Goal: Information Seeking & Learning: Learn about a topic

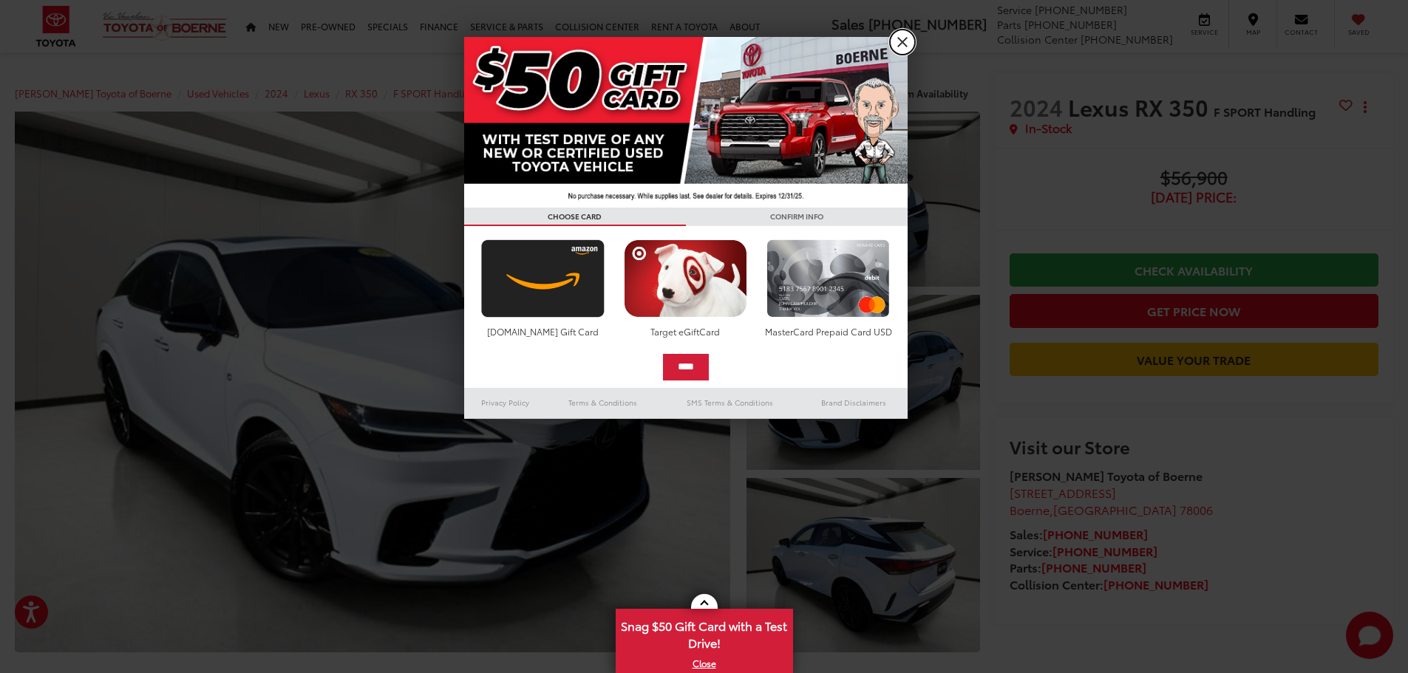
drag, startPoint x: 902, startPoint y: 36, endPoint x: 802, endPoint y: 108, distance: 122.8
click at [902, 36] on link "X" at bounding box center [902, 42] width 25 height 25
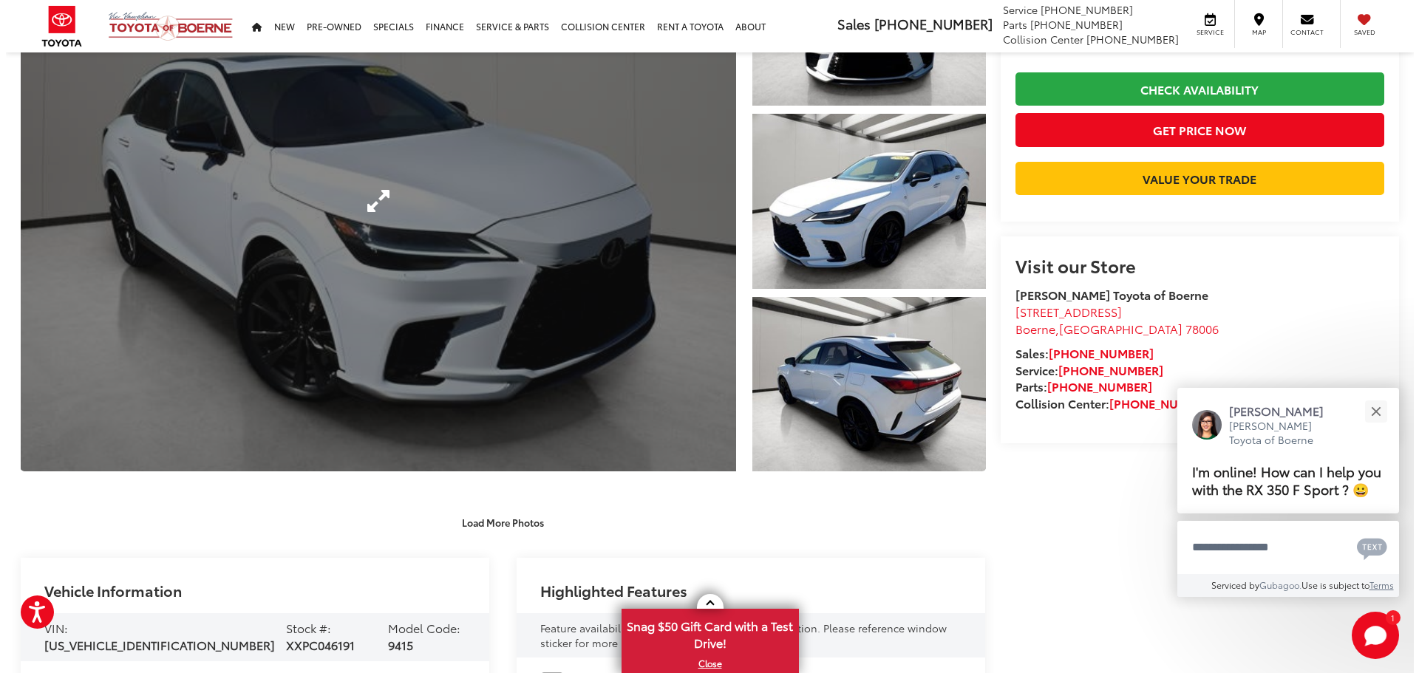
scroll to position [148, 0]
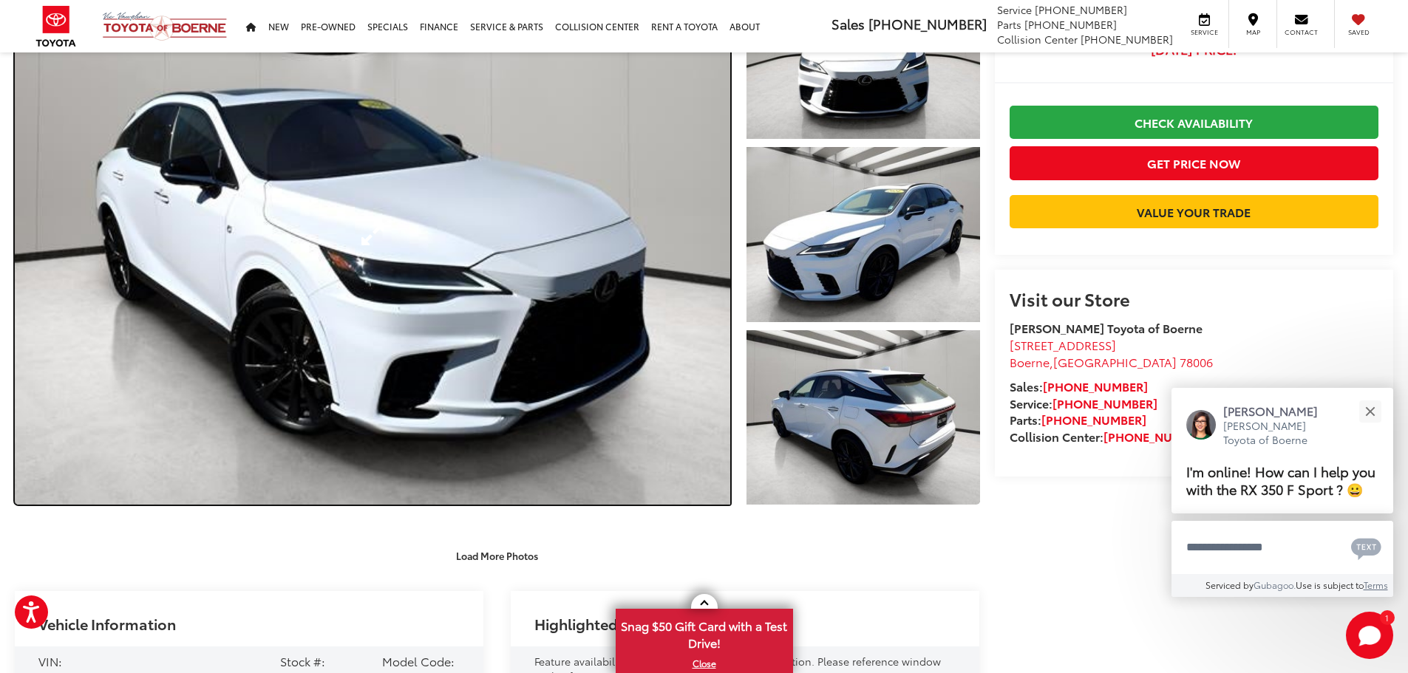
click at [371, 234] on link "Expand Photo 0" at bounding box center [372, 234] width 715 height 541
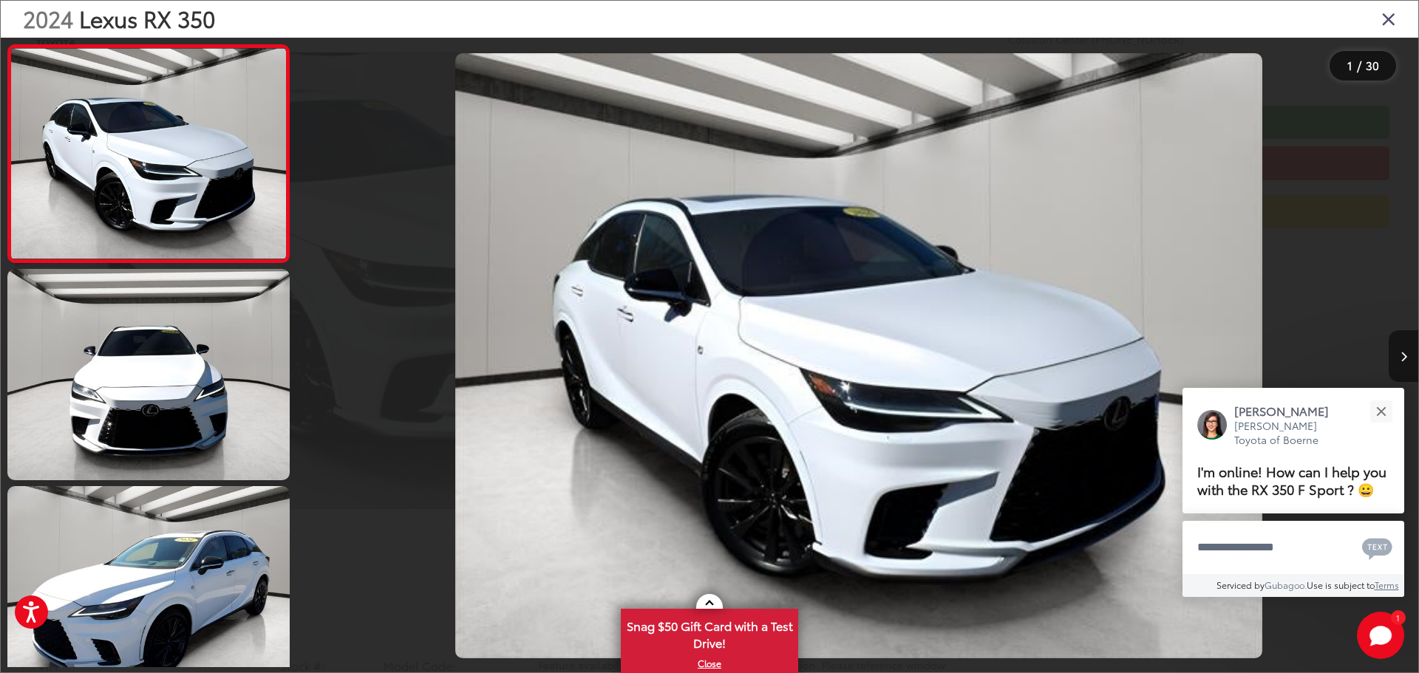
click at [1407, 354] on button "Next image" at bounding box center [1403, 356] width 30 height 52
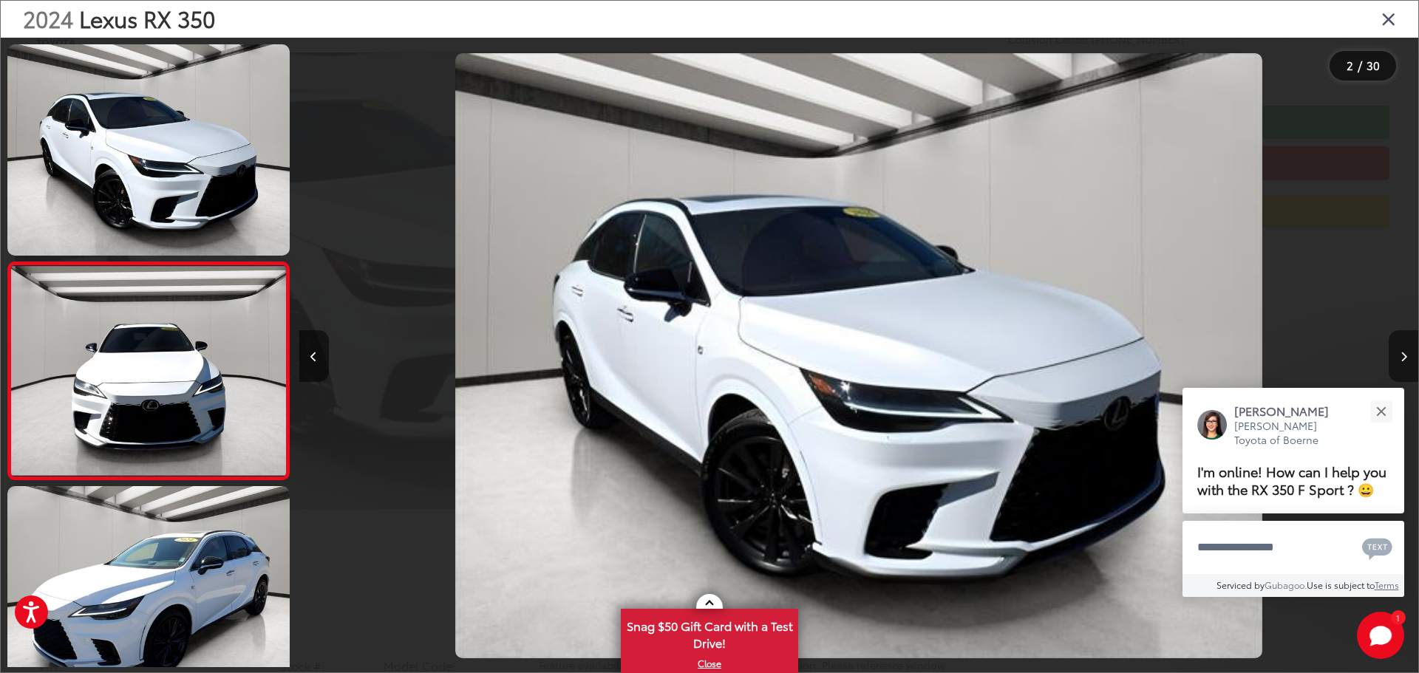
scroll to position [58, 0]
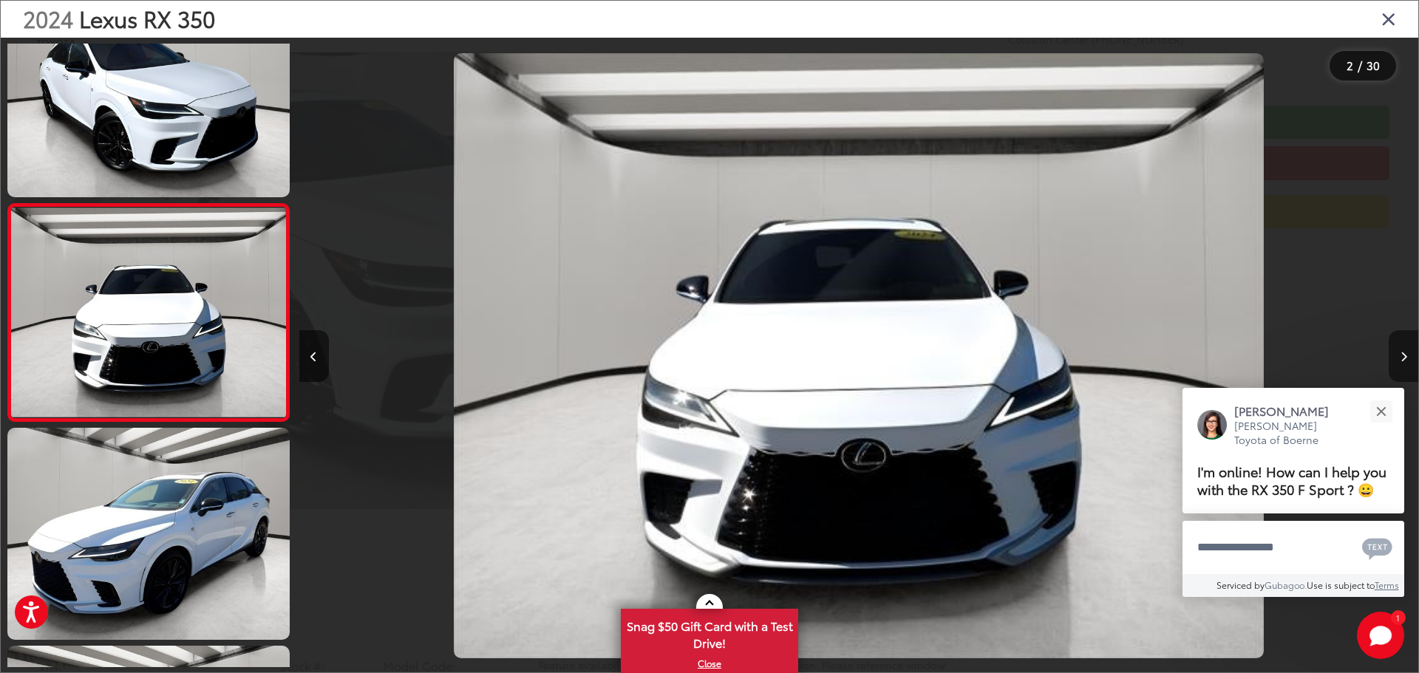
click at [1405, 350] on button "Next image" at bounding box center [1403, 356] width 30 height 52
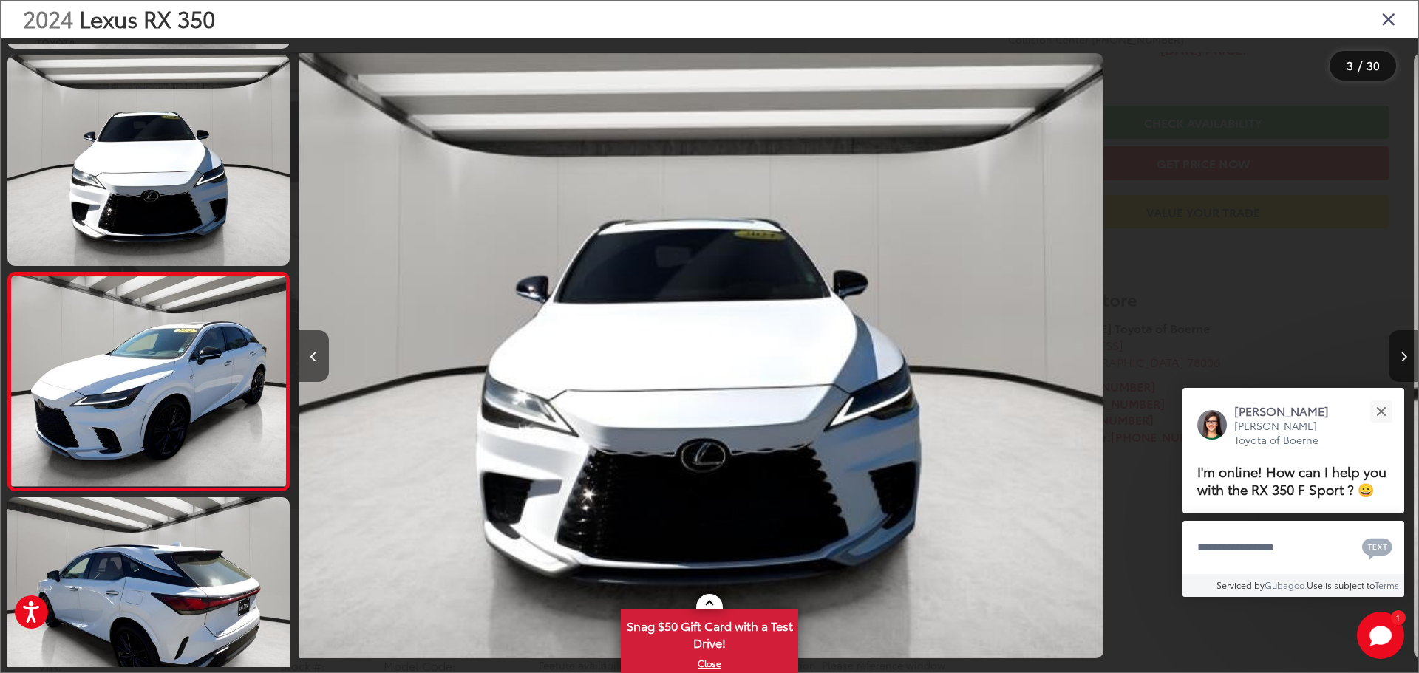
scroll to position [276, 0]
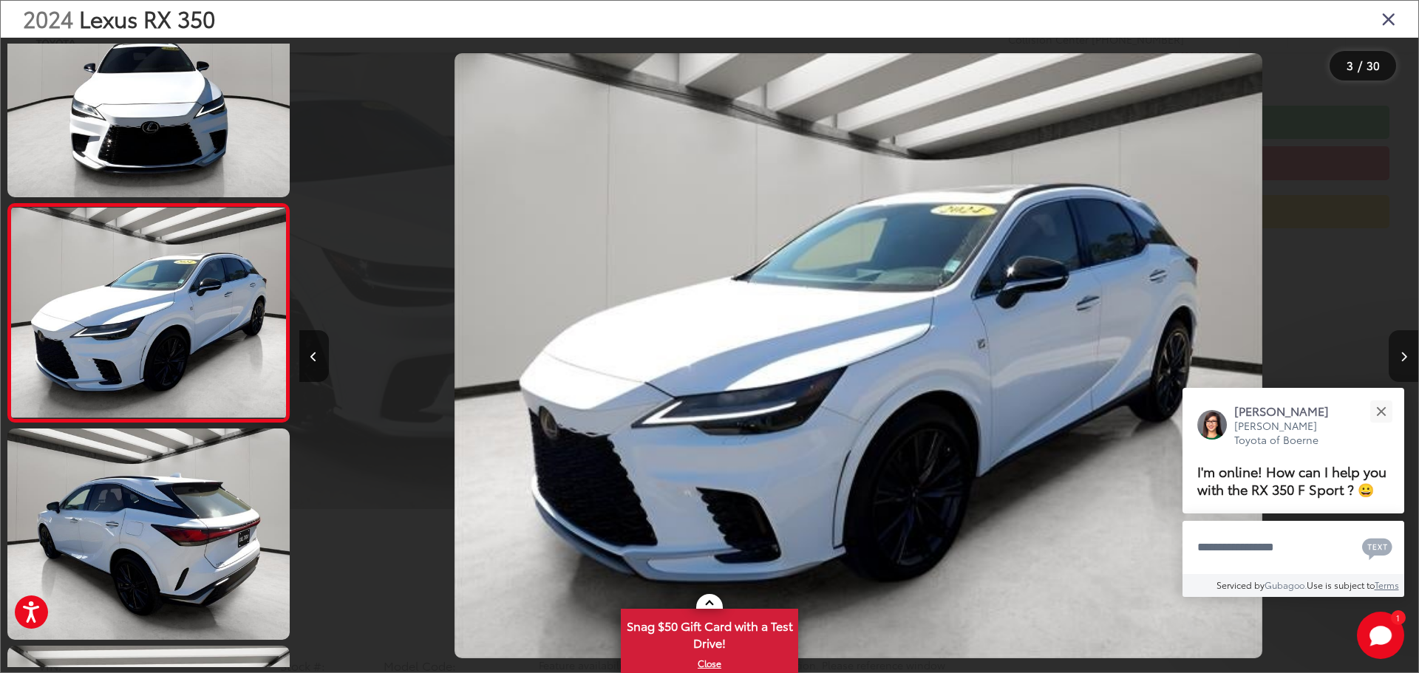
click at [1396, 347] on button "Next image" at bounding box center [1403, 356] width 30 height 52
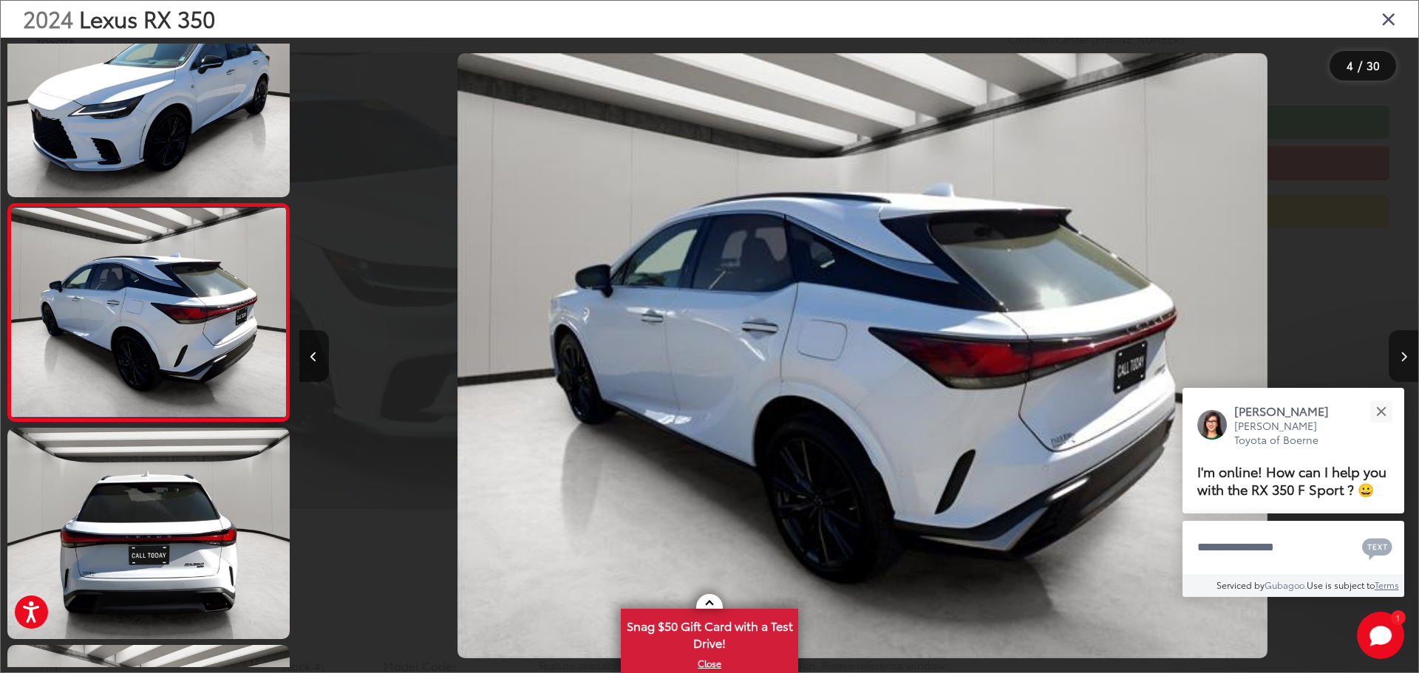
scroll to position [0, 3357]
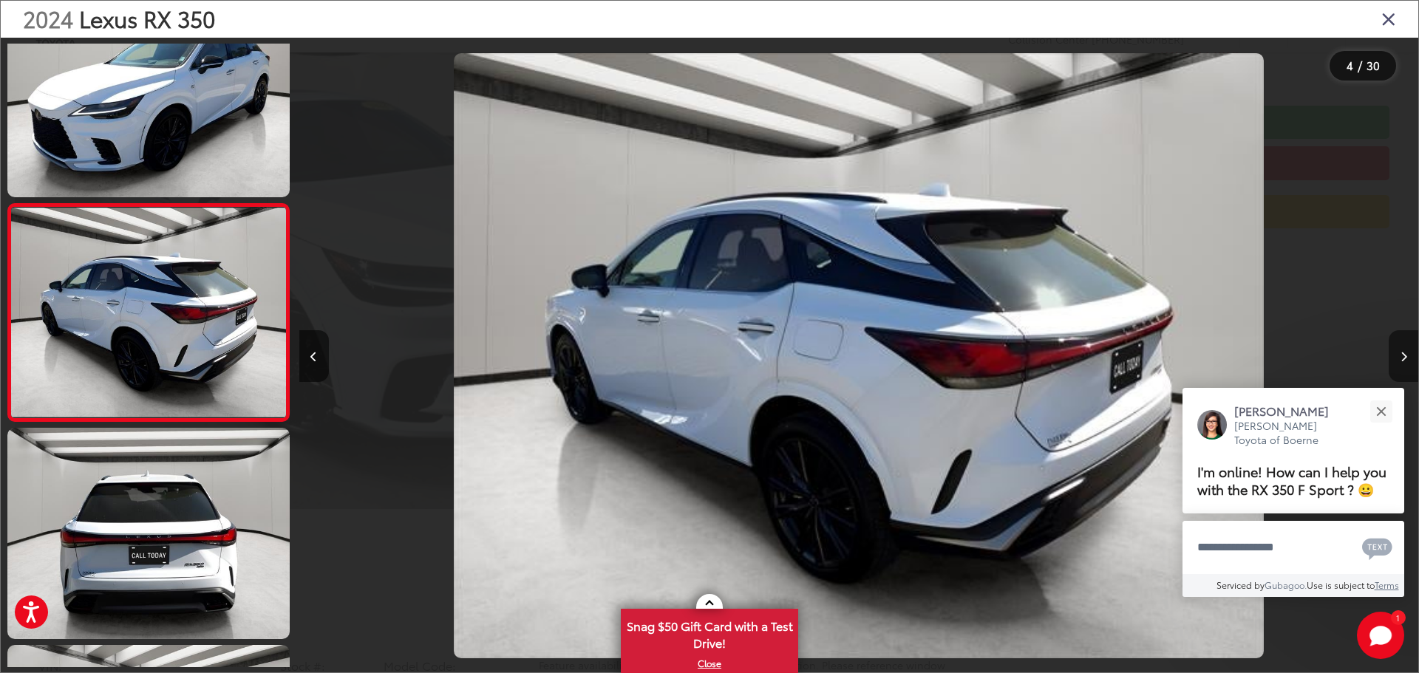
click at [1405, 352] on icon "Next image" at bounding box center [1403, 357] width 7 height 10
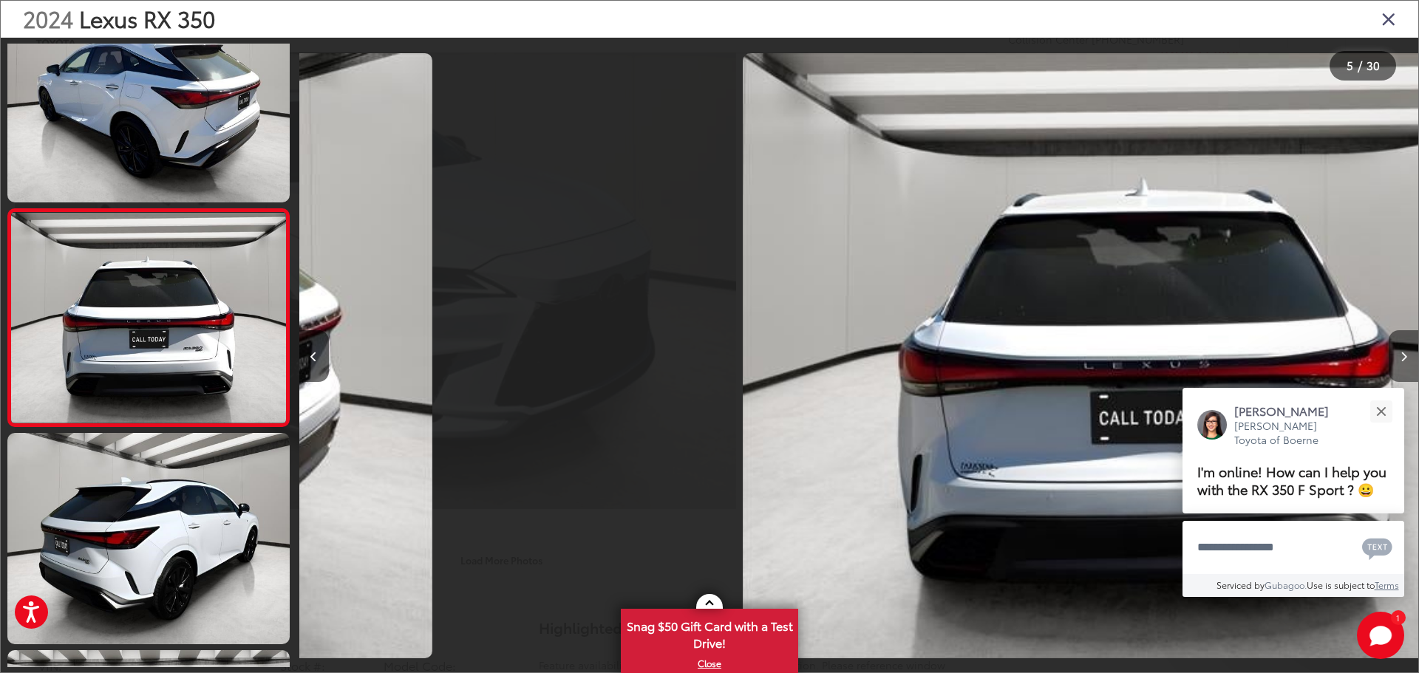
scroll to position [711, 0]
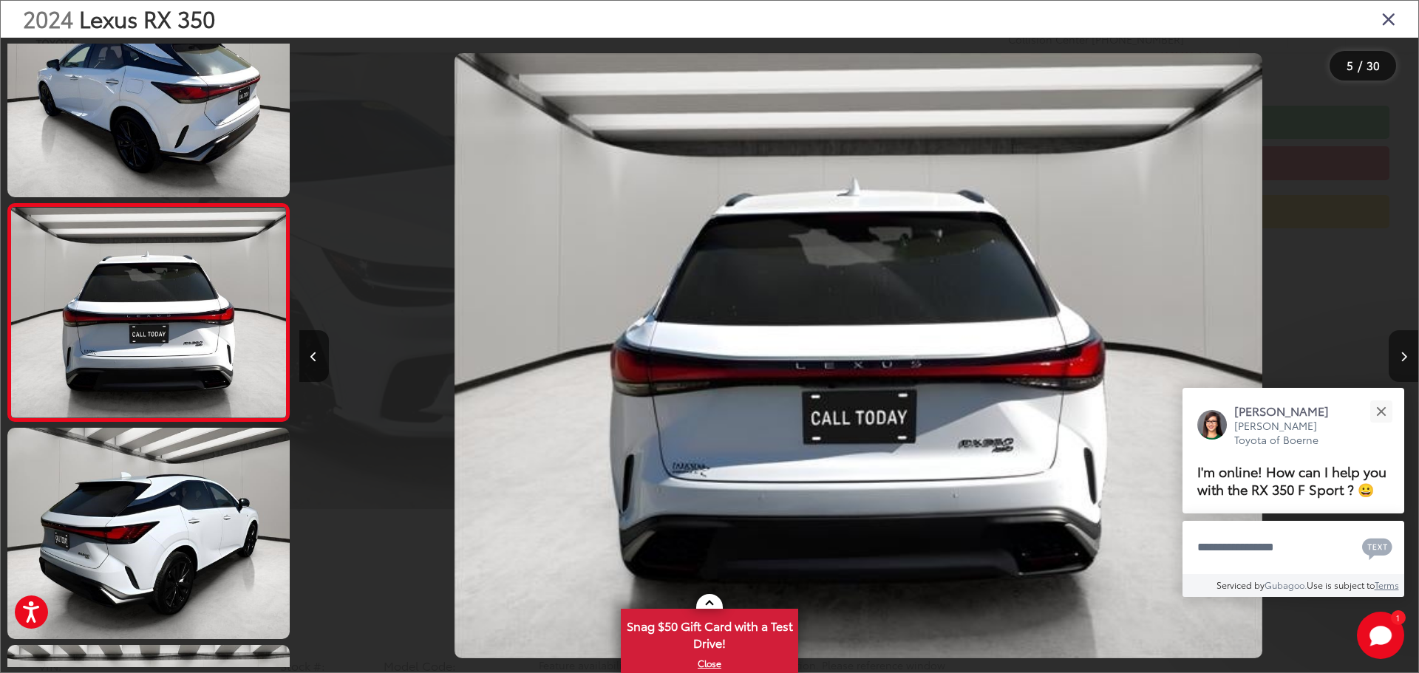
click at [1405, 352] on icon "Next image" at bounding box center [1403, 357] width 7 height 10
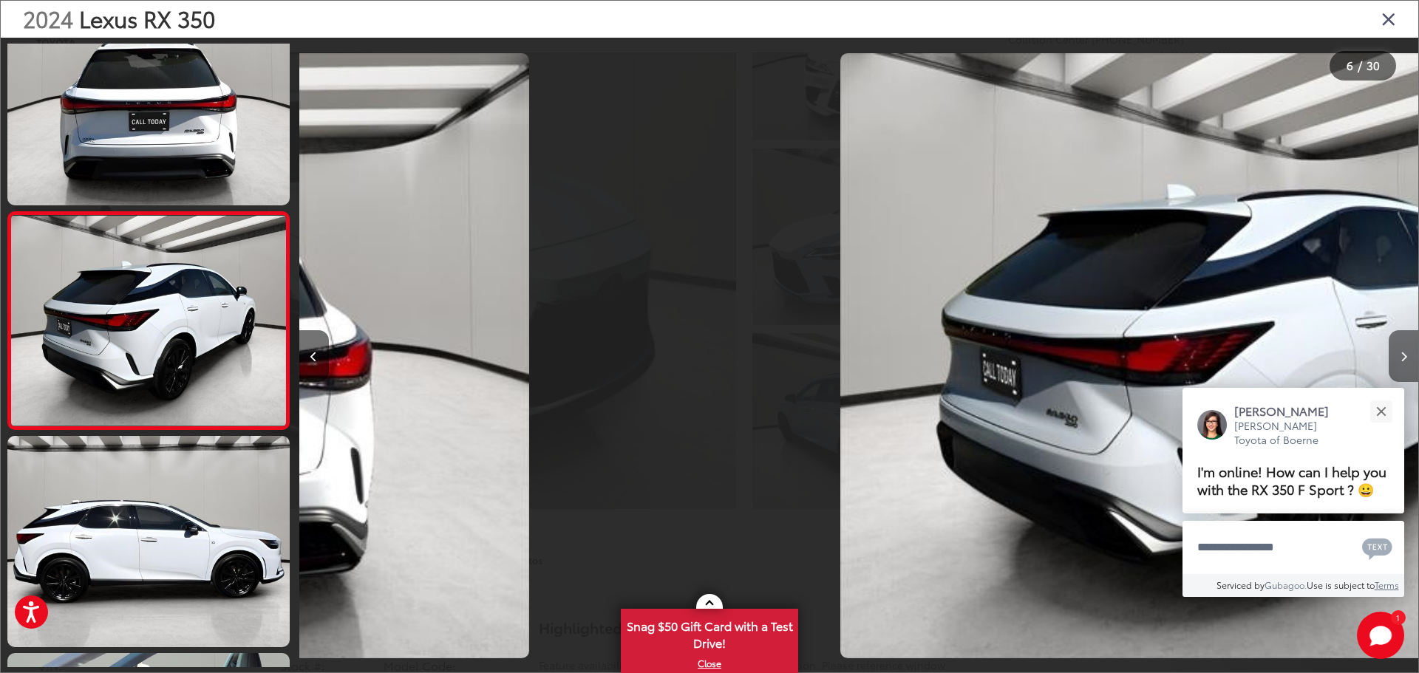
scroll to position [928, 0]
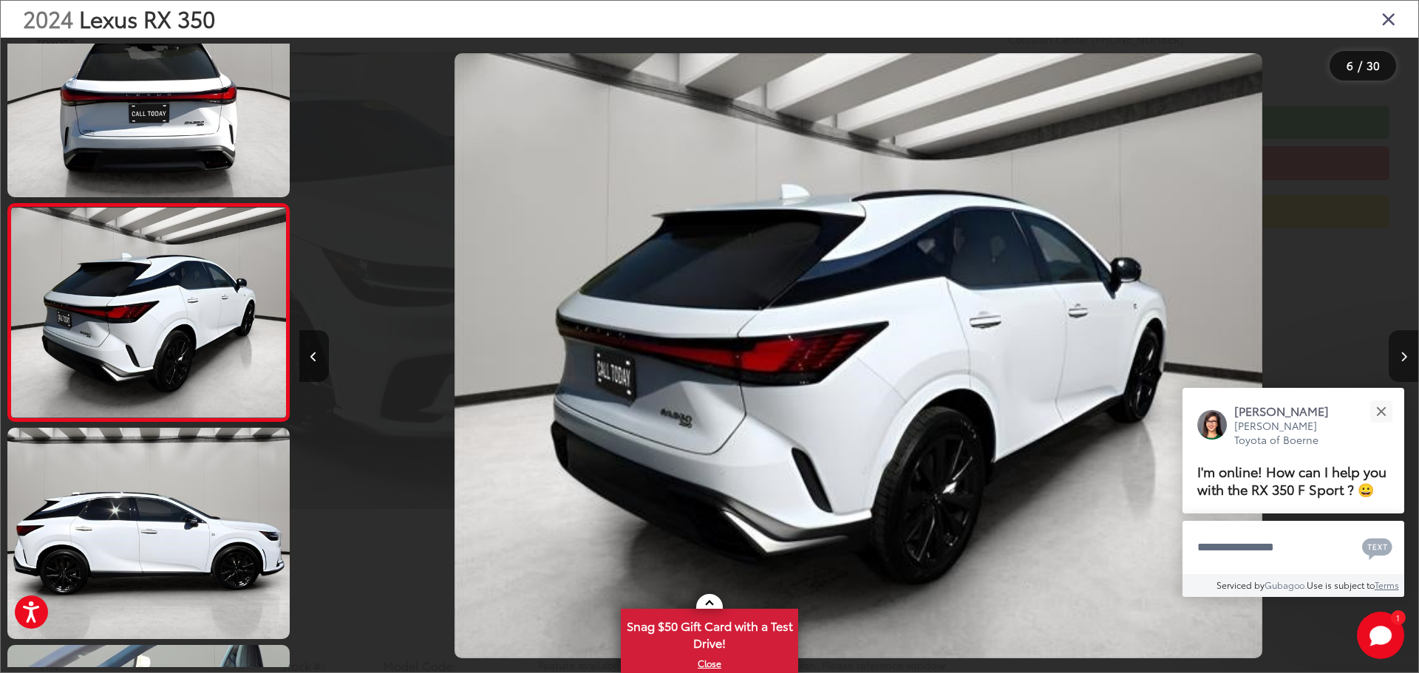
click at [1405, 352] on icon "Next image" at bounding box center [1403, 357] width 7 height 10
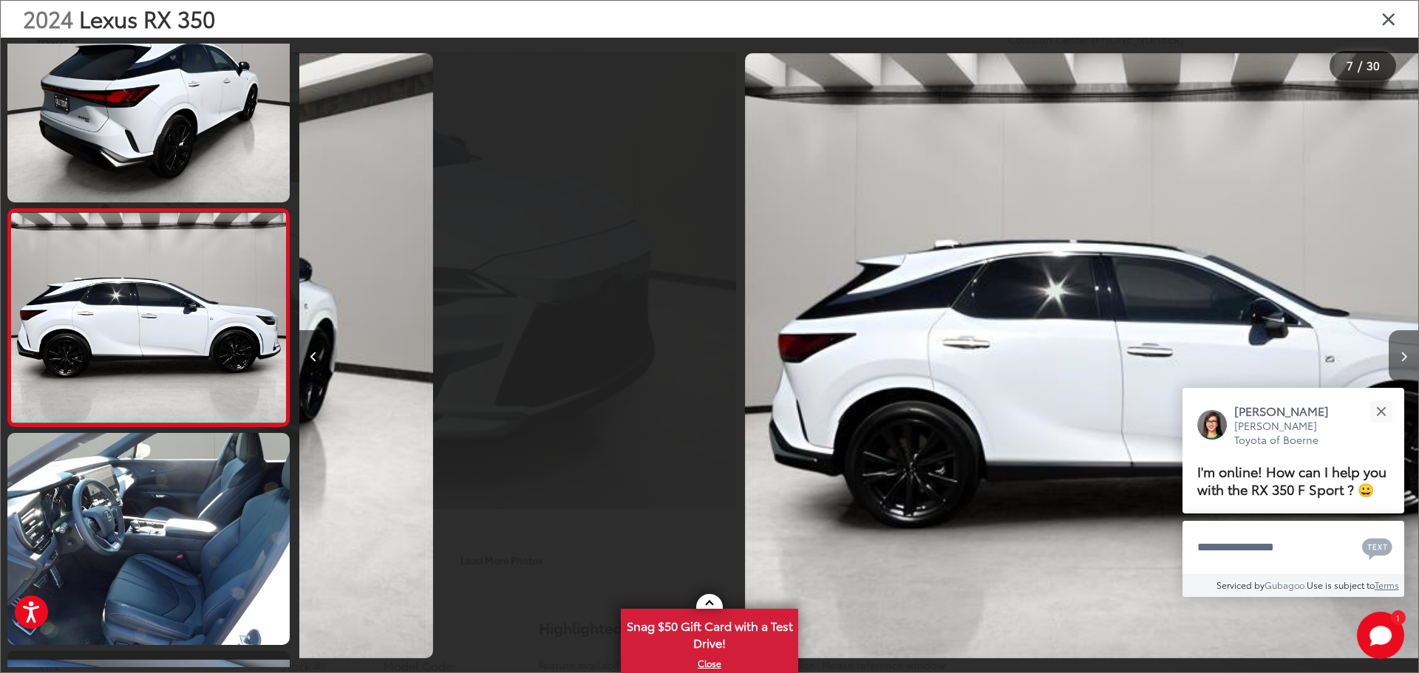
scroll to position [1145, 0]
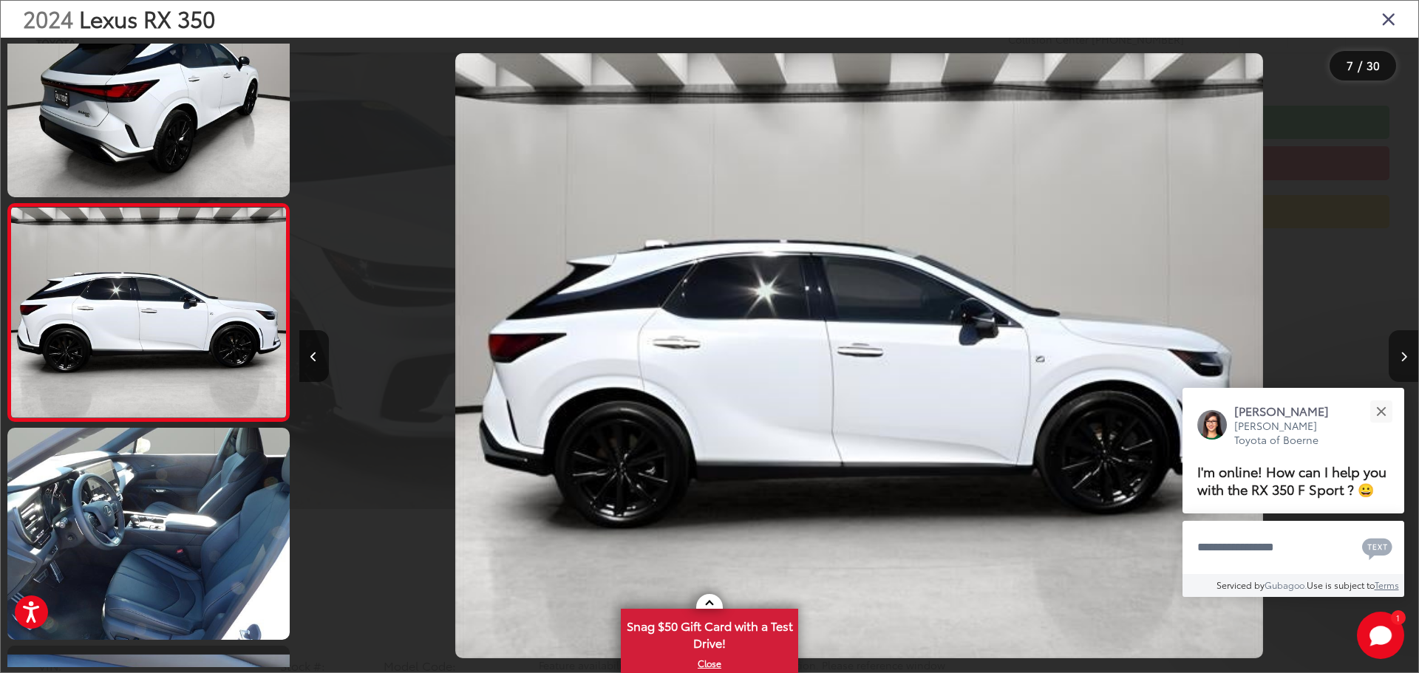
click at [1400, 352] on icon "Next image" at bounding box center [1403, 357] width 7 height 10
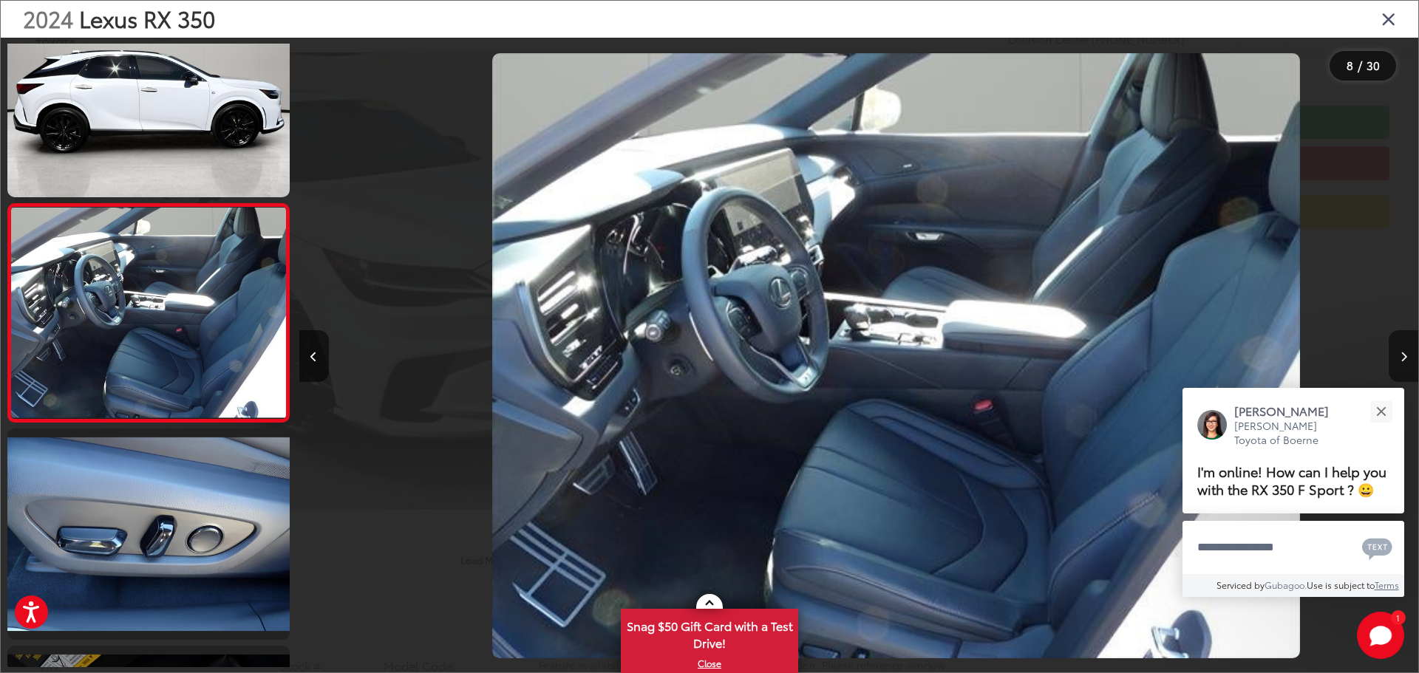
scroll to position [0, 7833]
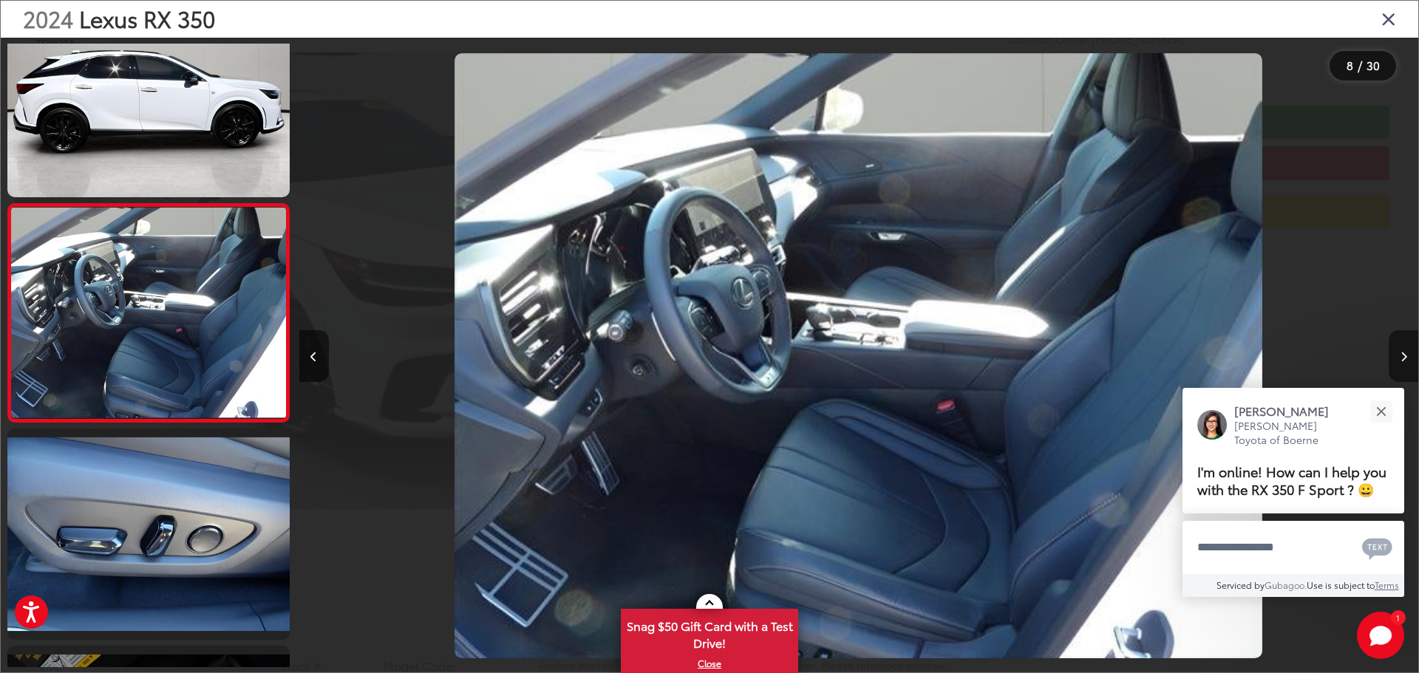
click at [1399, 352] on button "Next image" at bounding box center [1403, 356] width 30 height 52
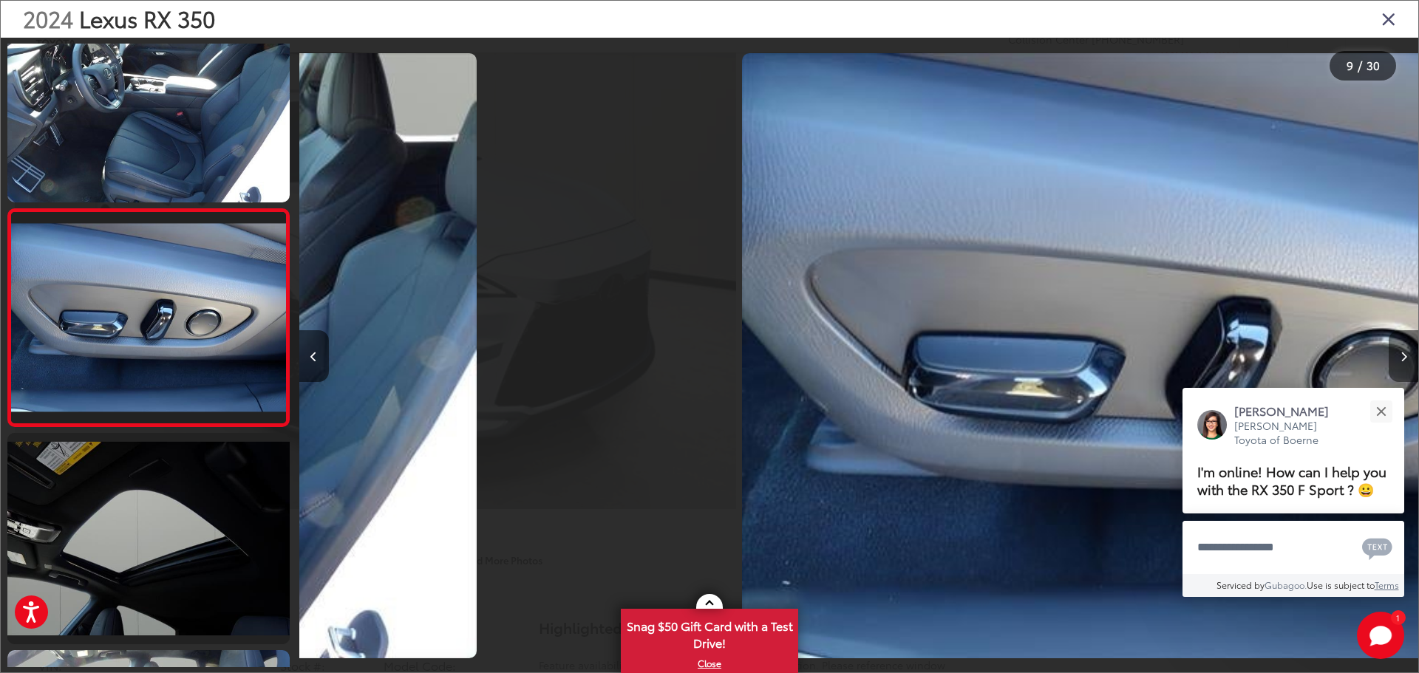
scroll to position [1580, 0]
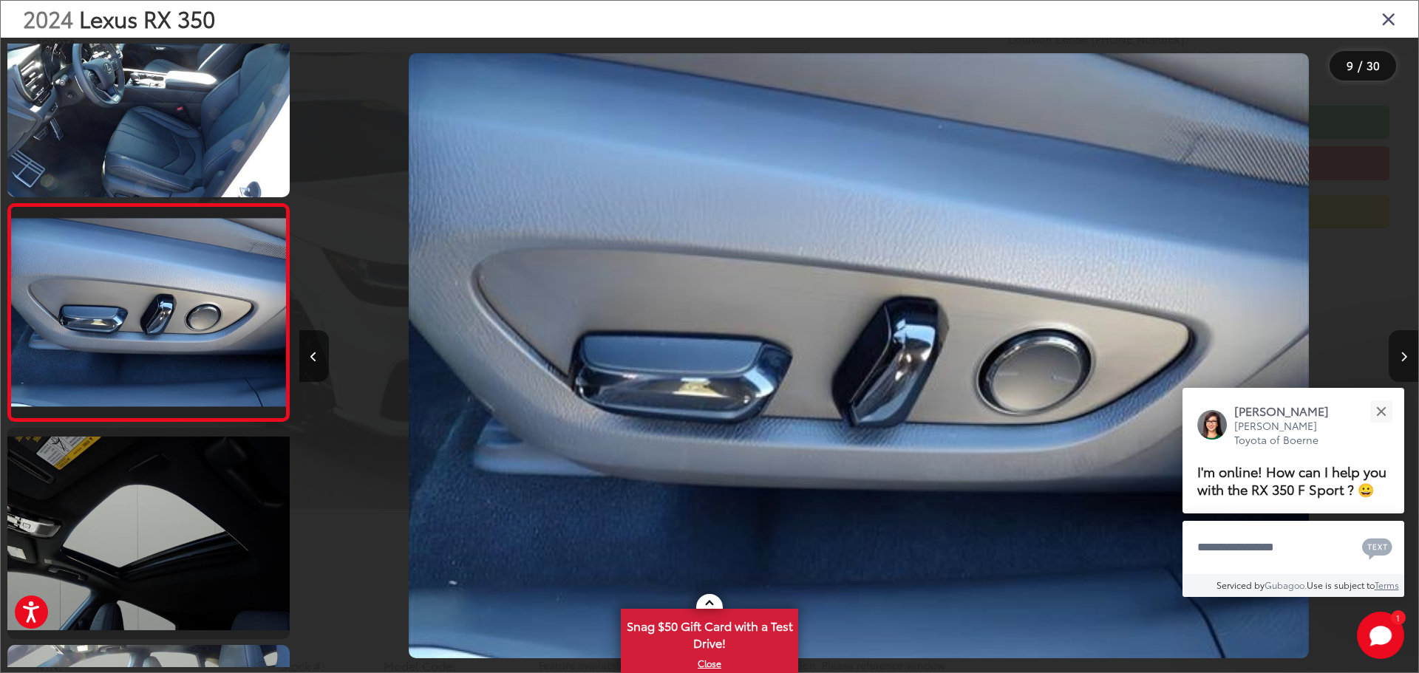
click at [1397, 352] on button "Next image" at bounding box center [1403, 356] width 30 height 52
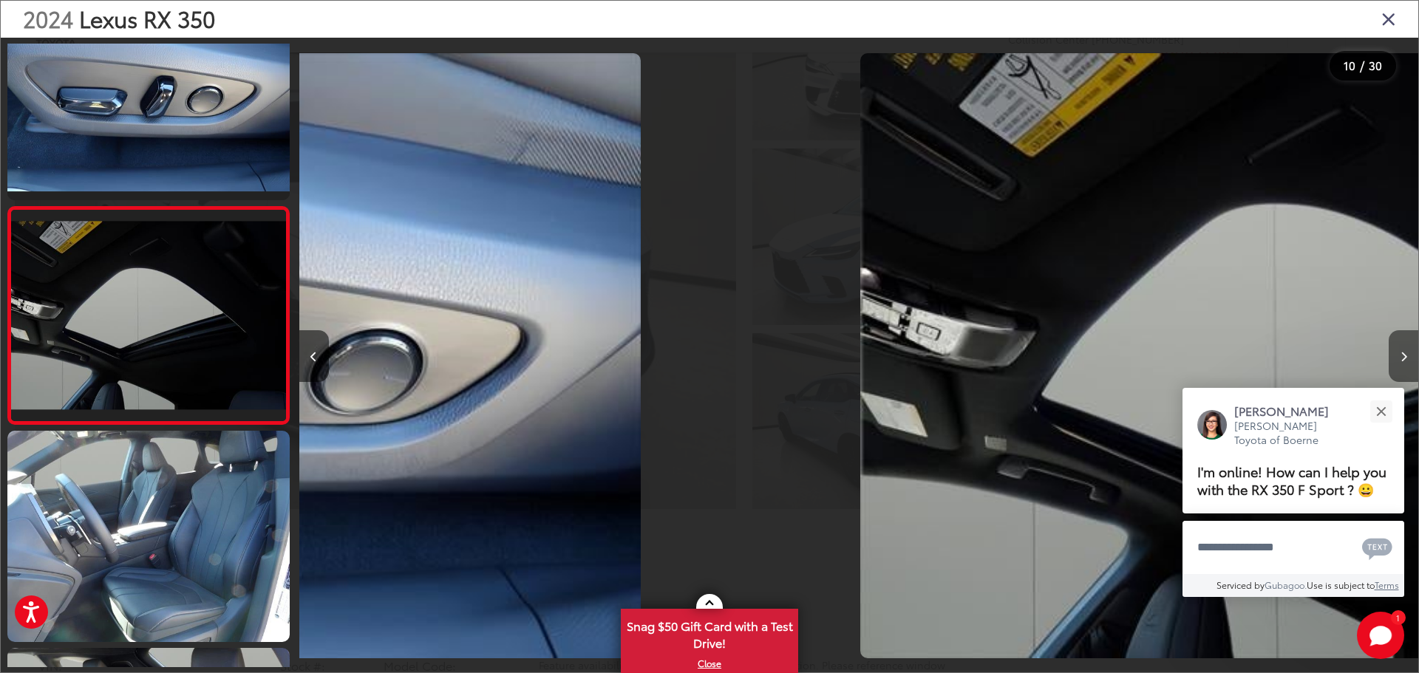
scroll to position [0, 0]
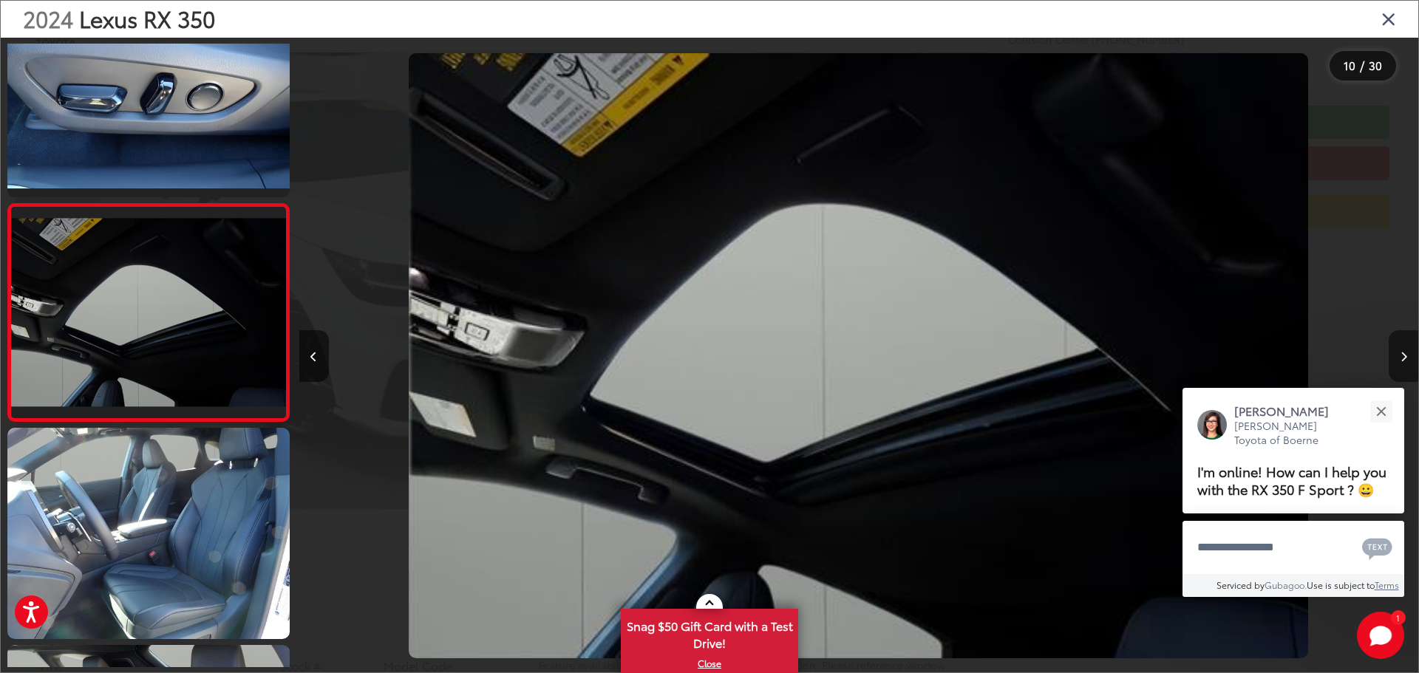
click at [1400, 352] on icon "Next image" at bounding box center [1403, 357] width 7 height 10
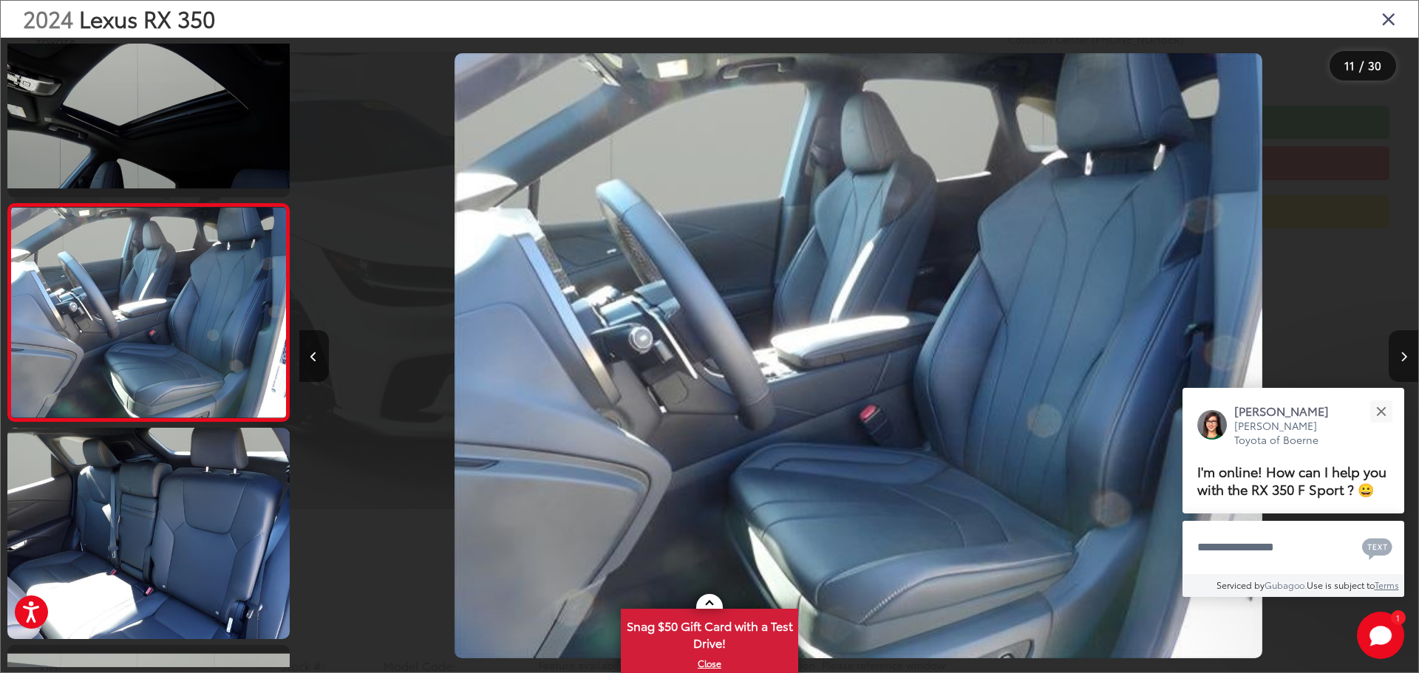
click at [1400, 352] on icon "Next image" at bounding box center [1403, 357] width 7 height 10
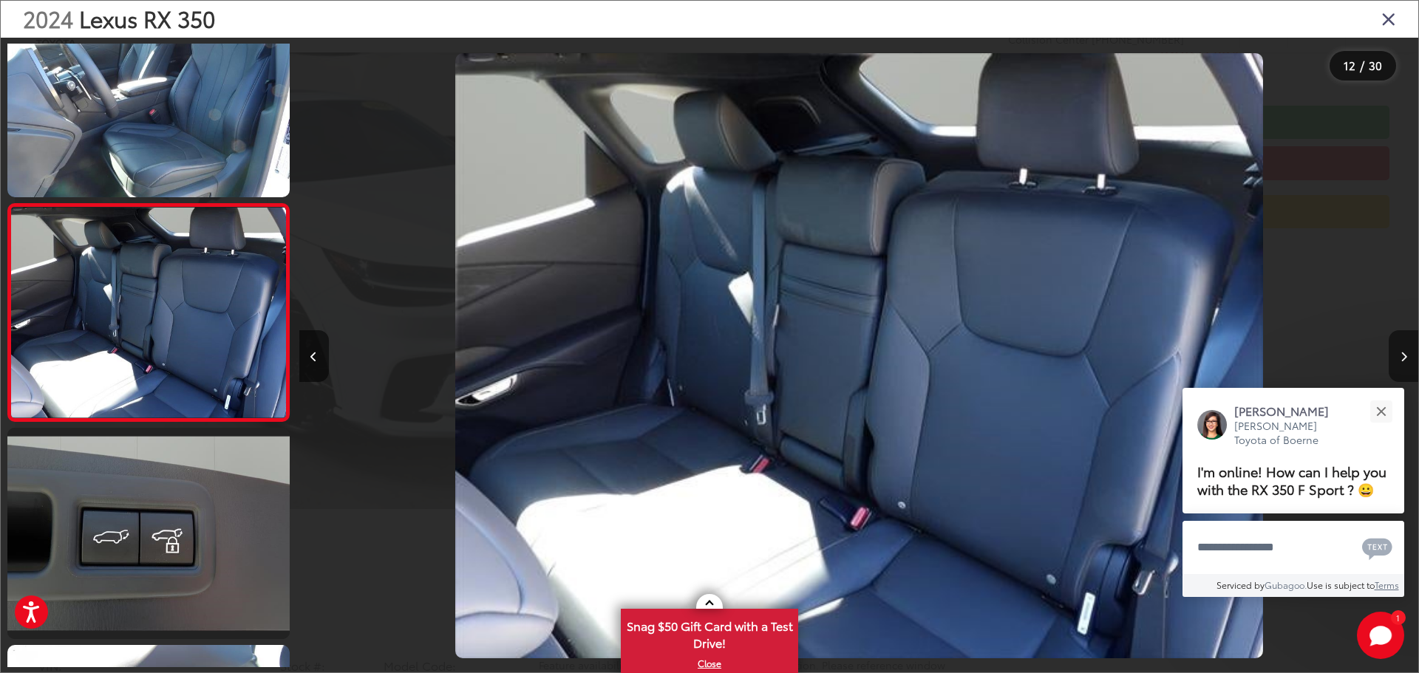
click at [1400, 352] on icon "Next image" at bounding box center [1403, 357] width 7 height 10
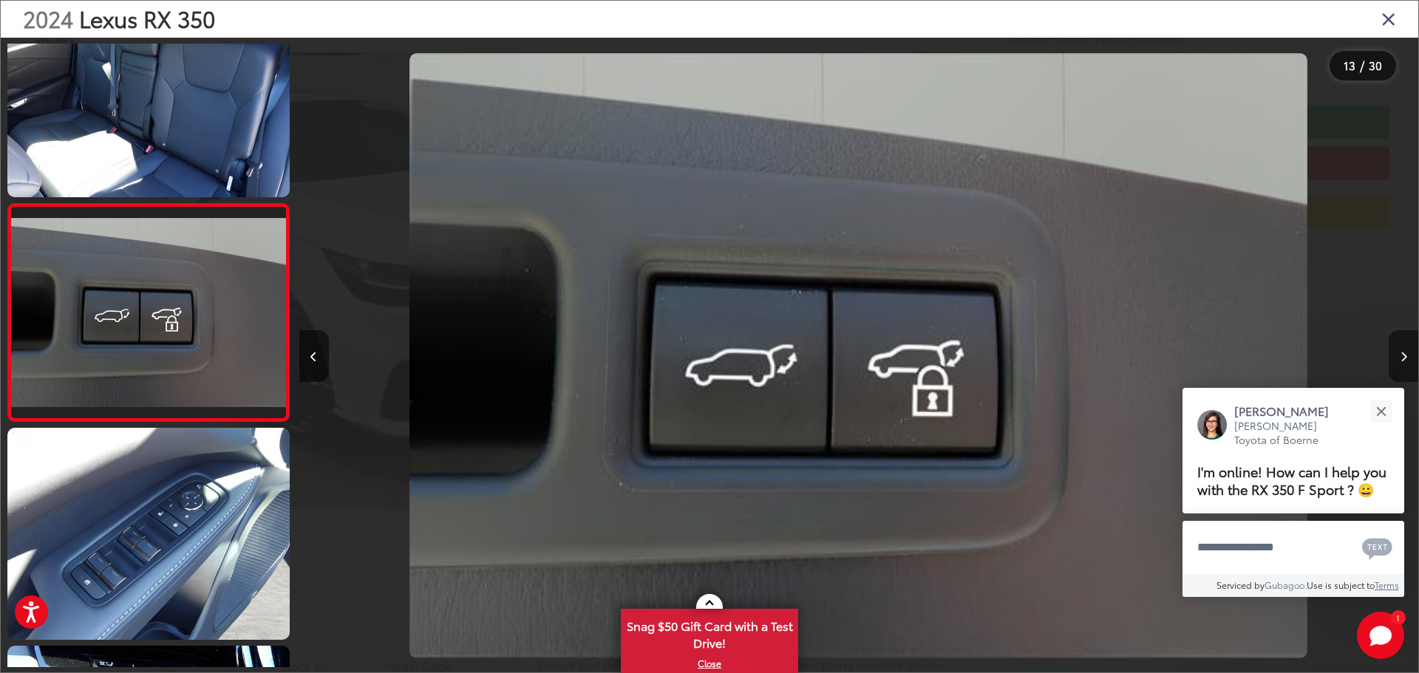
click at [1400, 352] on icon "Next image" at bounding box center [1403, 357] width 7 height 10
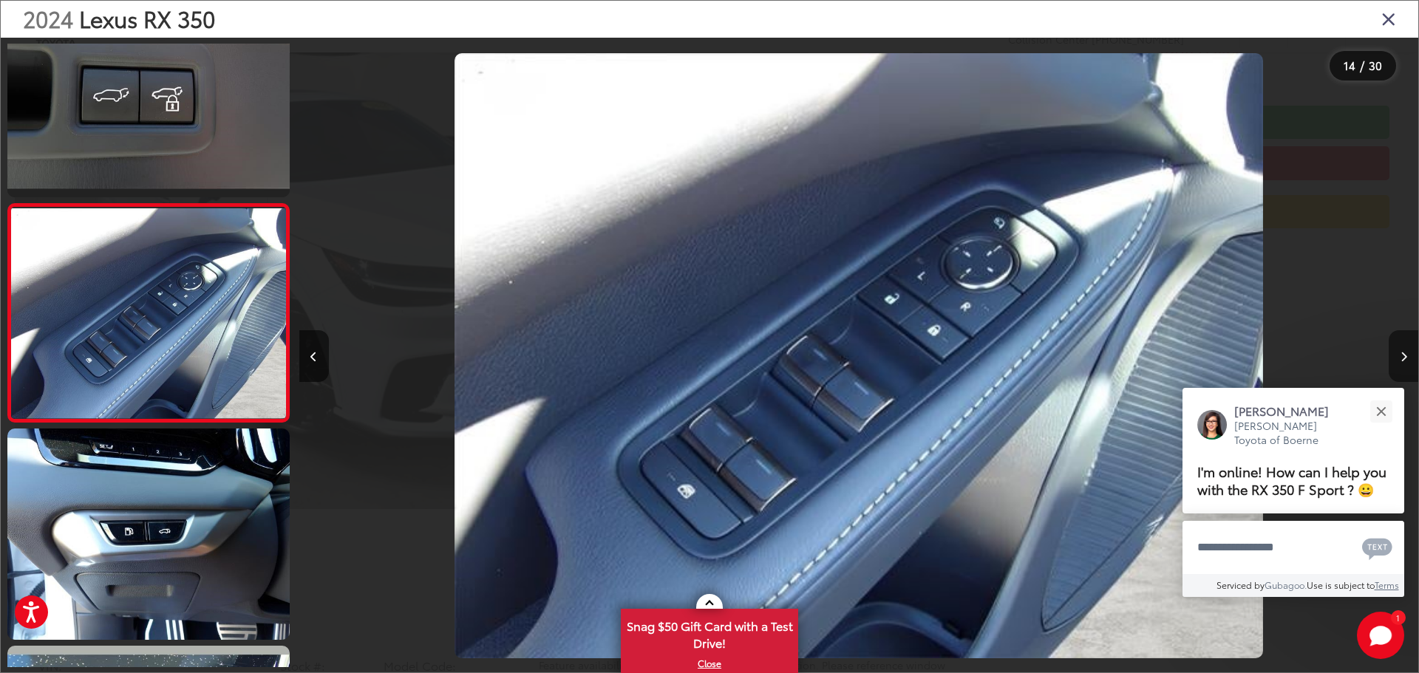
click at [1400, 352] on icon "Next image" at bounding box center [1403, 357] width 7 height 10
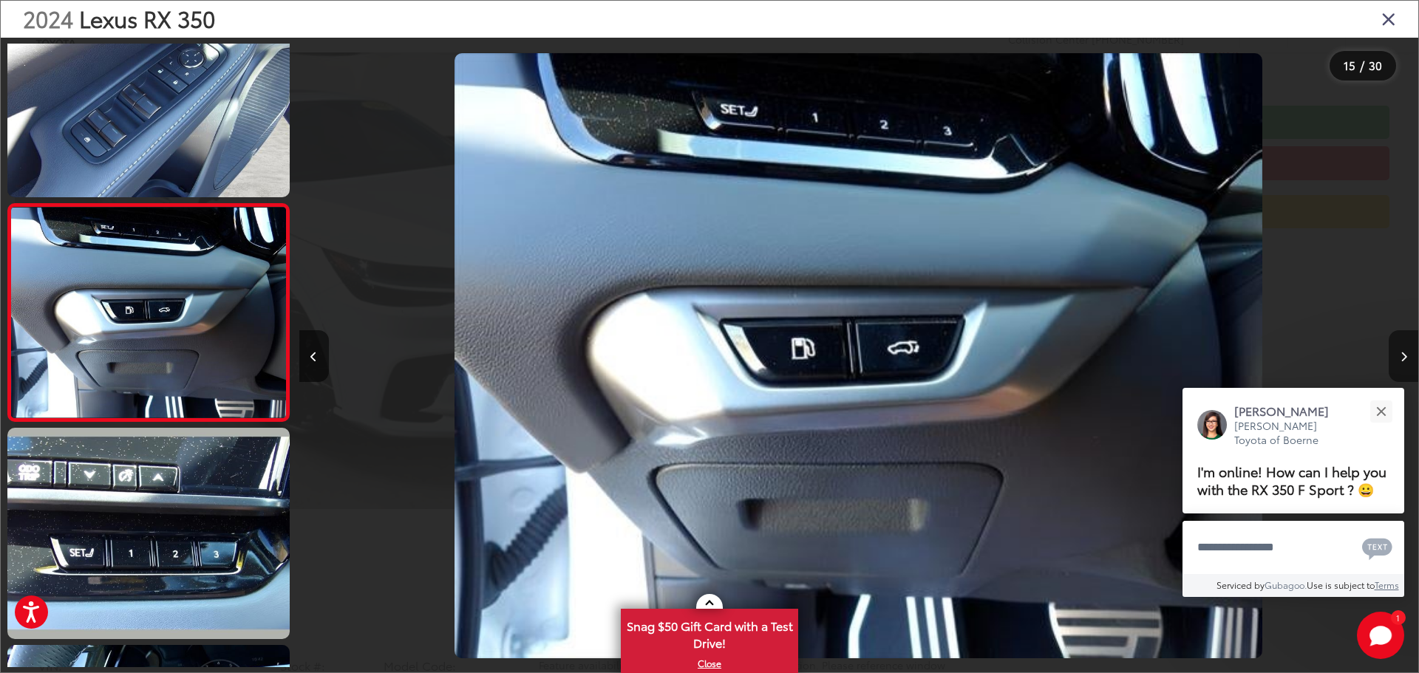
click at [1398, 357] on button "Next image" at bounding box center [1403, 356] width 30 height 52
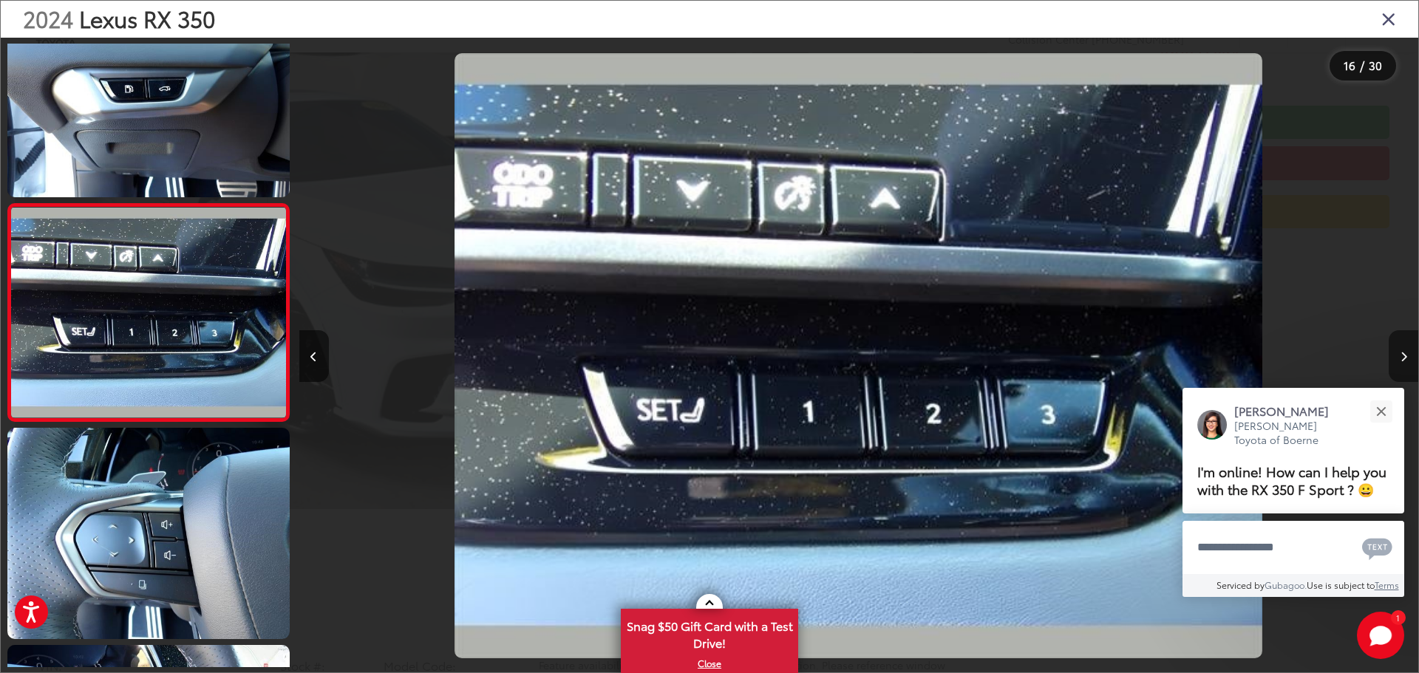
click at [1402, 350] on button "Next image" at bounding box center [1403, 356] width 30 height 52
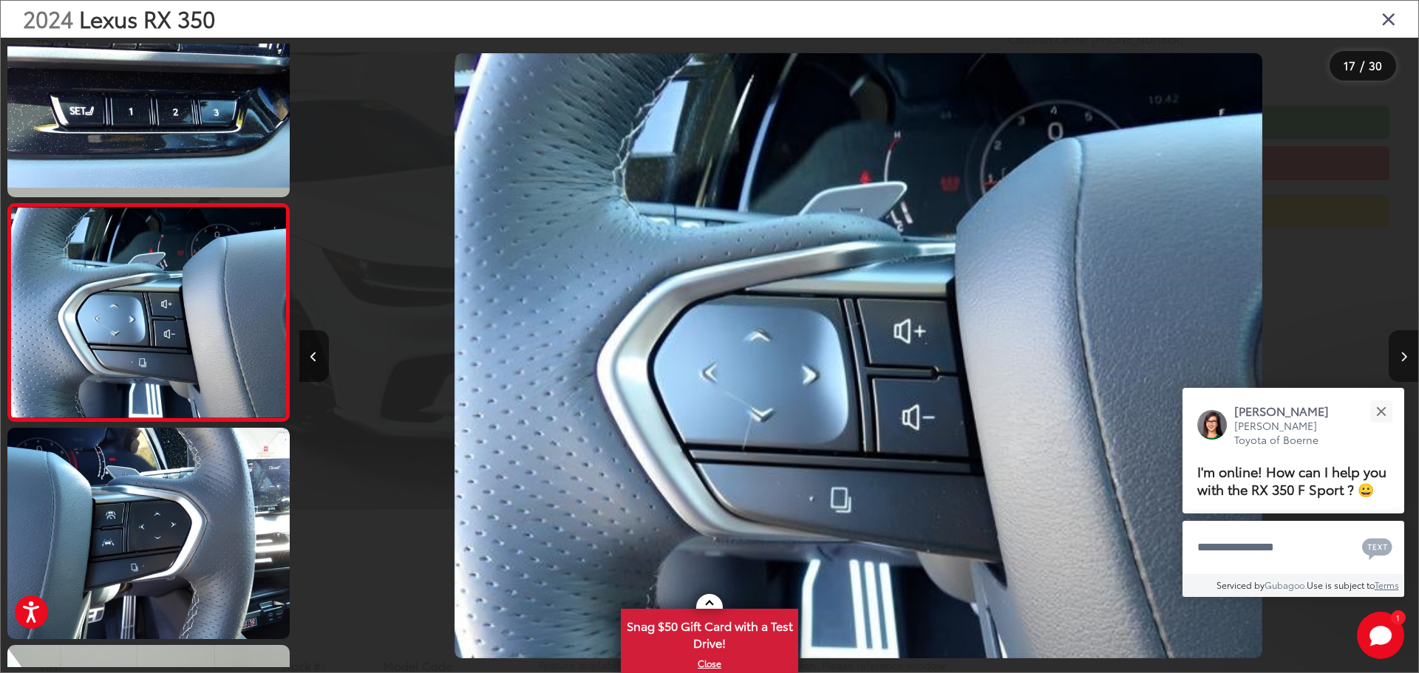
click at [1402, 352] on icon "Next image" at bounding box center [1403, 357] width 7 height 10
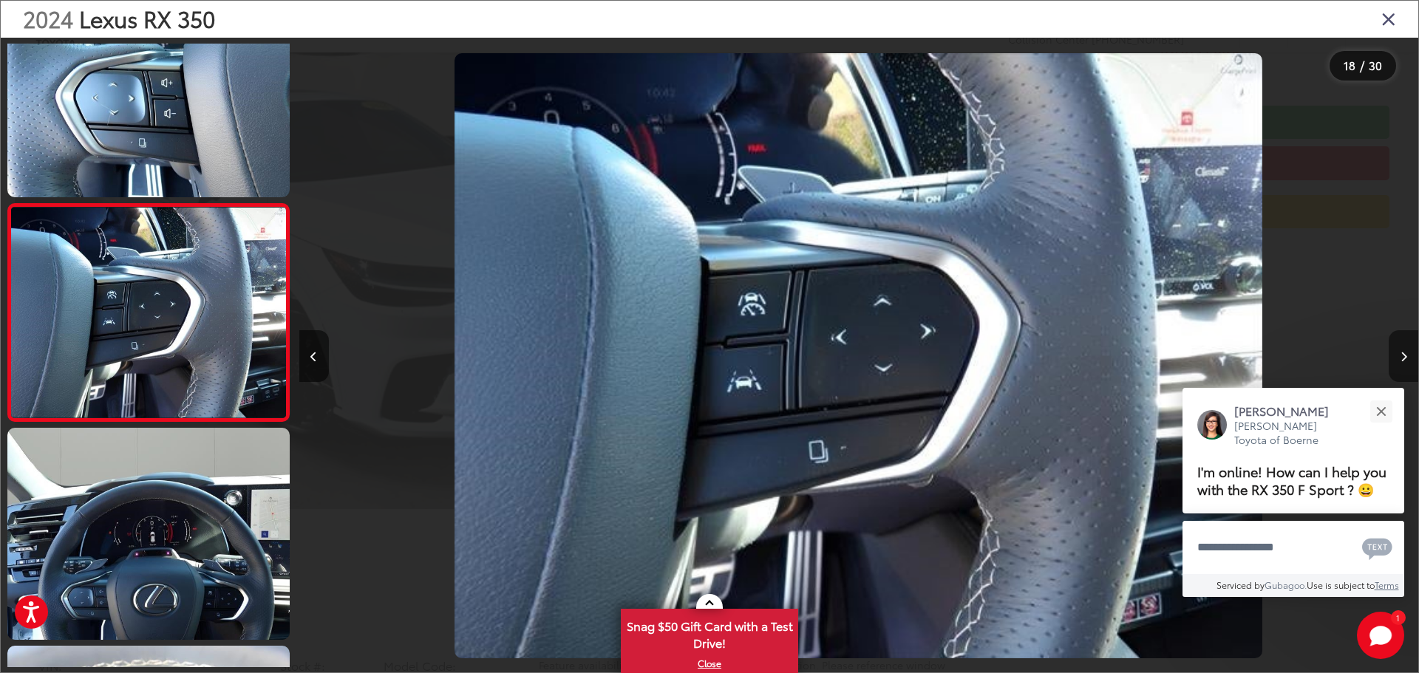
click at [1402, 352] on icon "Next image" at bounding box center [1403, 357] width 7 height 10
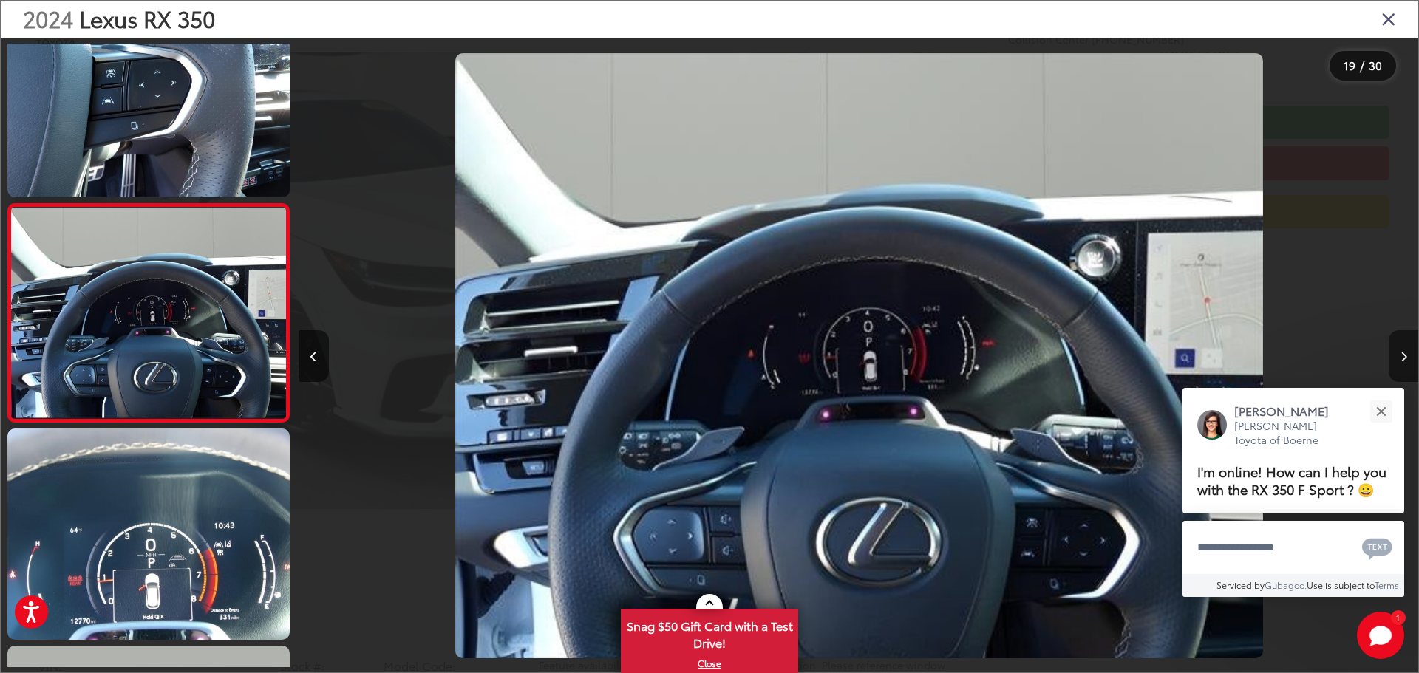
click at [1400, 353] on icon "Next image" at bounding box center [1403, 357] width 7 height 10
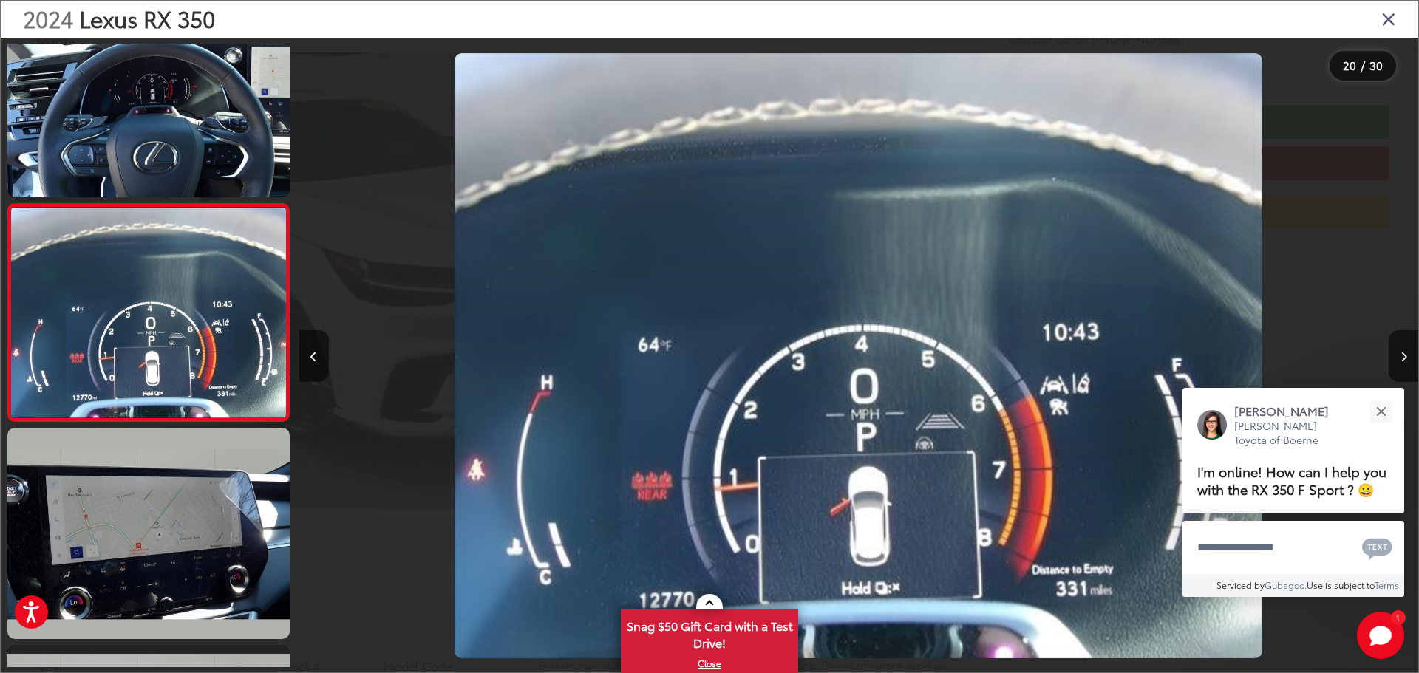
click at [1387, 21] on icon "Close gallery" at bounding box center [1388, 18] width 15 height 19
